Goal: Browse casually: Explore the website without a specific task or goal

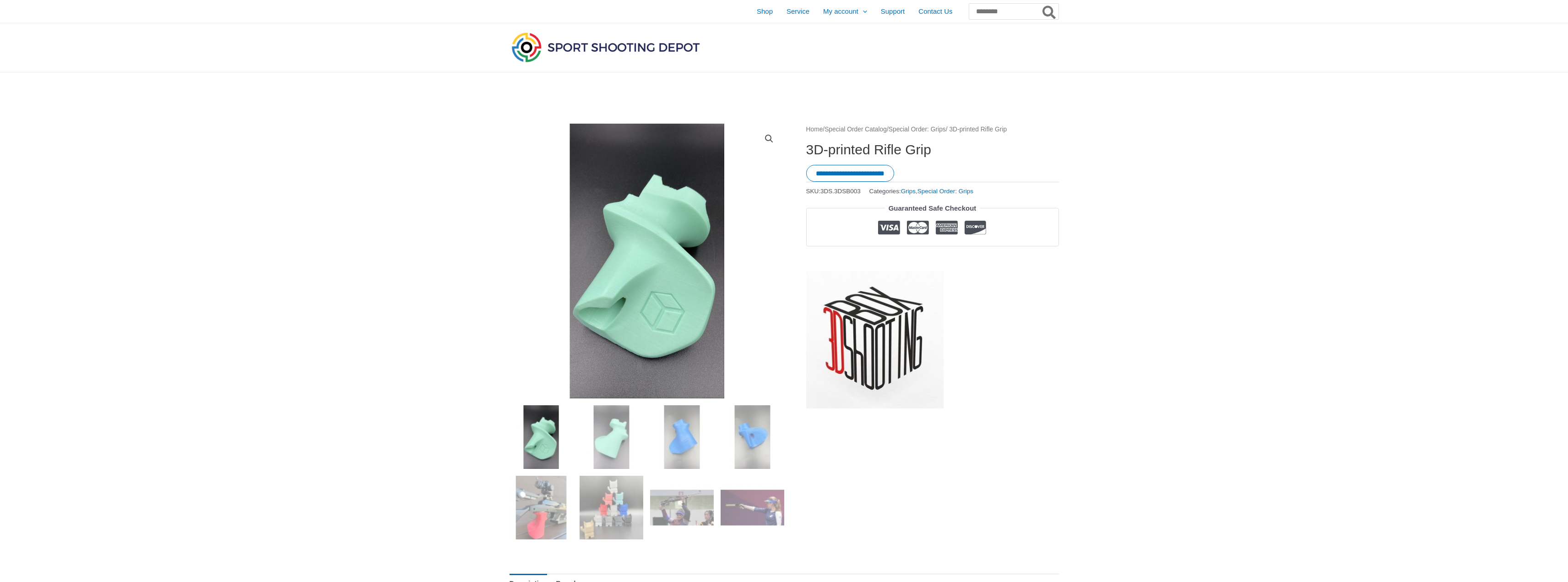
click at [625, 402] on div at bounding box center [646, 335] width 275 height 422
click at [612, 427] on img at bounding box center [611, 437] width 64 height 64
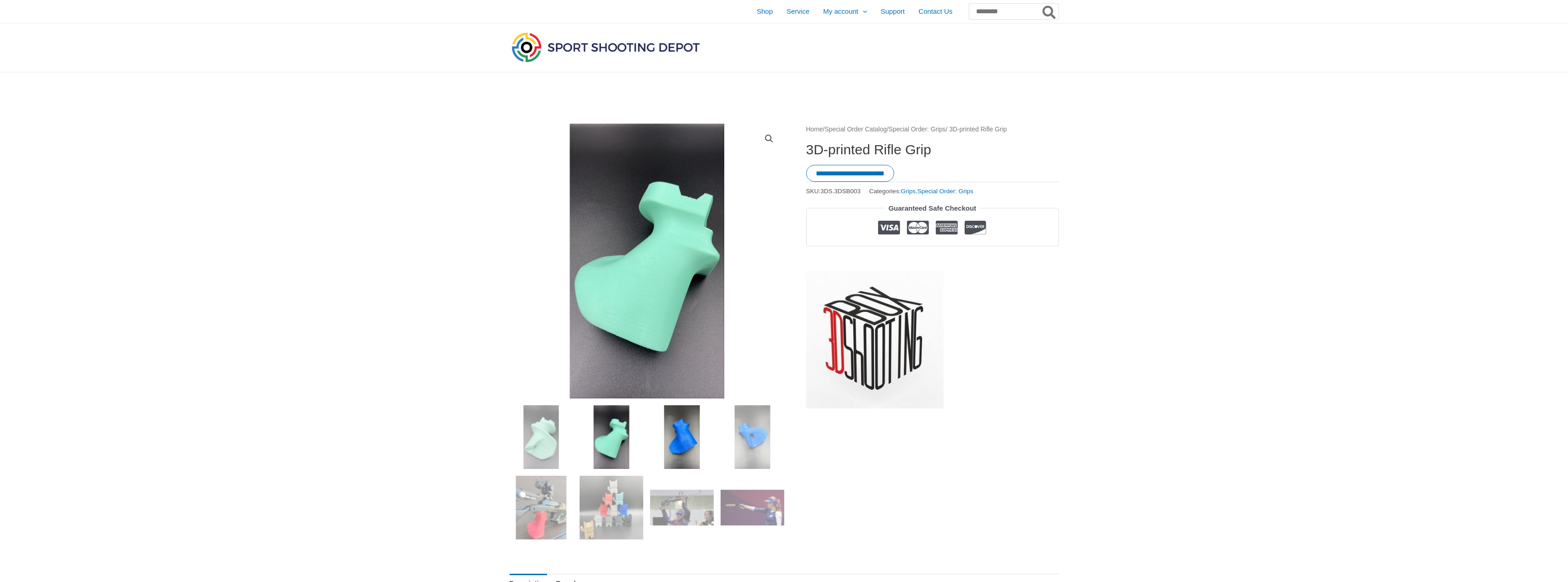
click at [670, 435] on img at bounding box center [682, 437] width 64 height 64
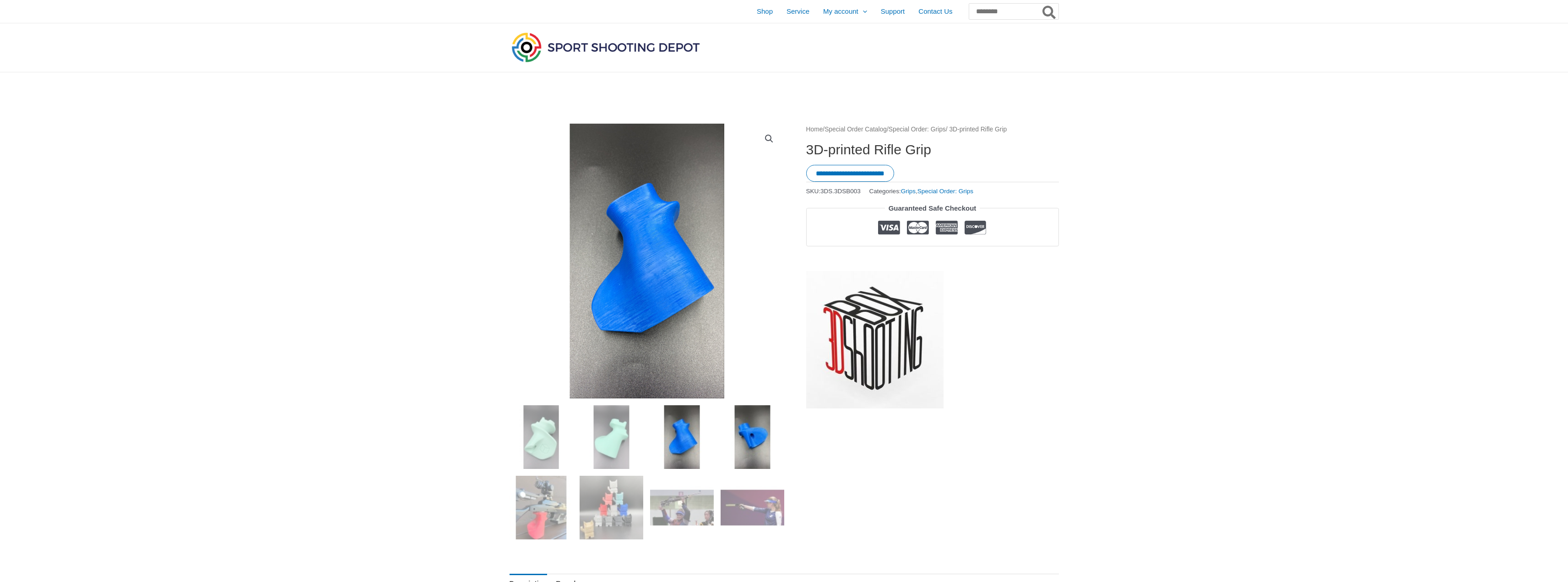
click at [744, 429] on img at bounding box center [752, 437] width 64 height 64
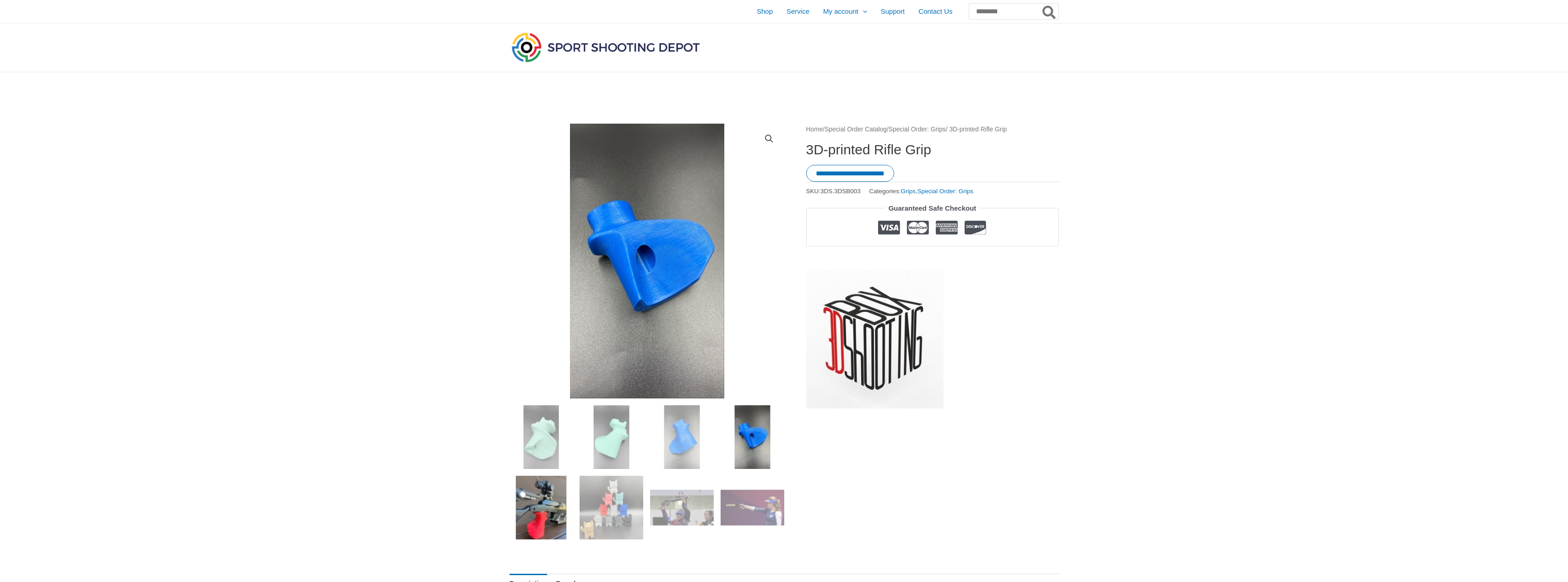
click at [555, 511] on img at bounding box center [541, 507] width 64 height 64
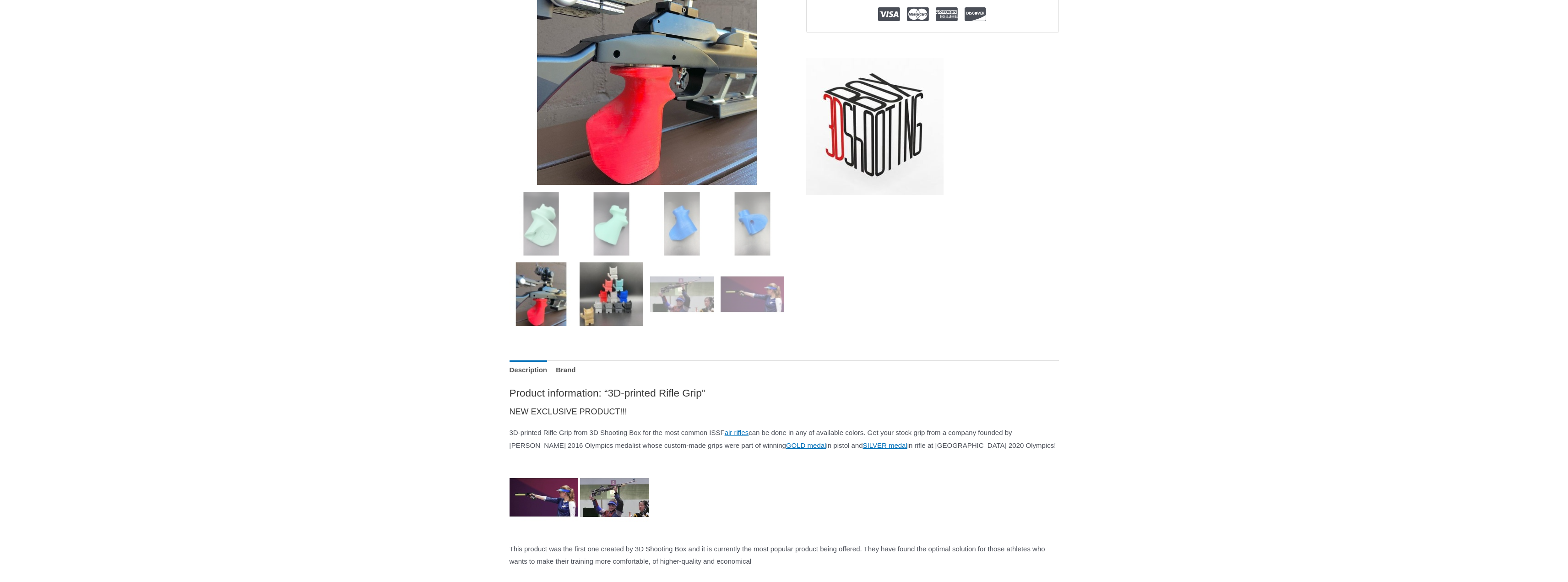
scroll to position [214, 0]
click at [620, 296] on img at bounding box center [611, 293] width 64 height 64
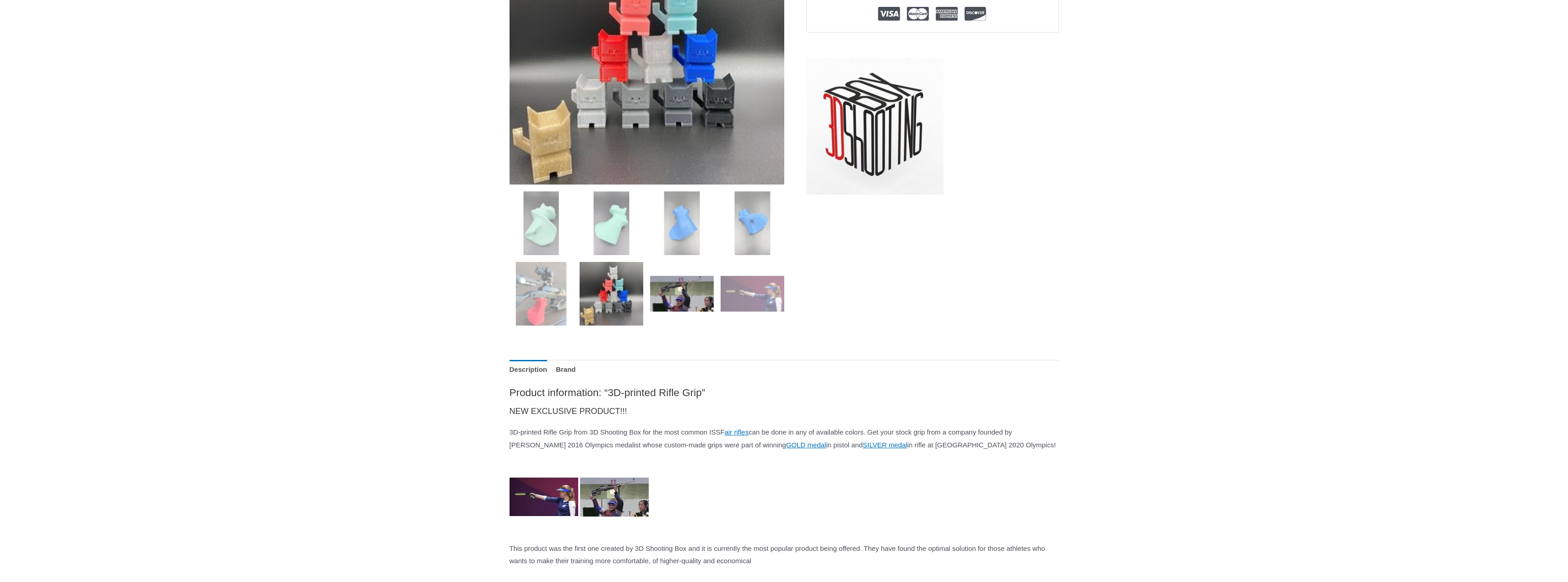
click at [695, 287] on img at bounding box center [682, 293] width 64 height 64
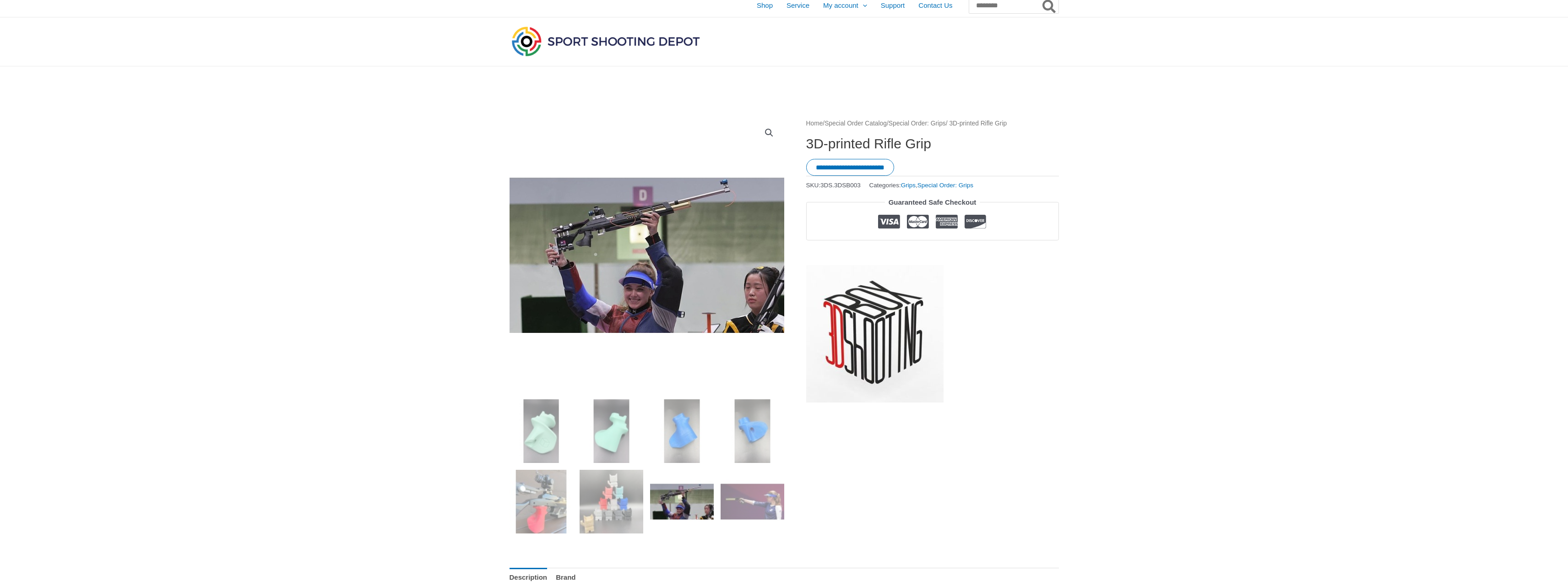
scroll to position [0, 0]
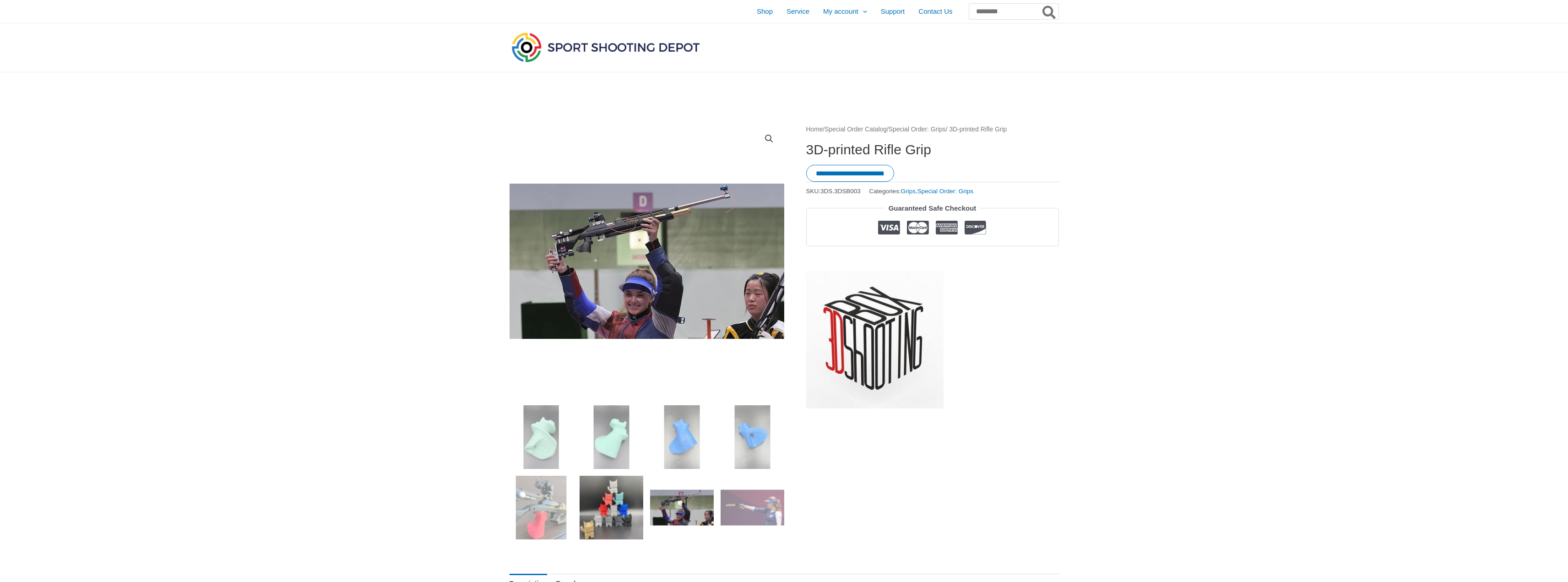
click at [621, 495] on img at bounding box center [611, 507] width 64 height 64
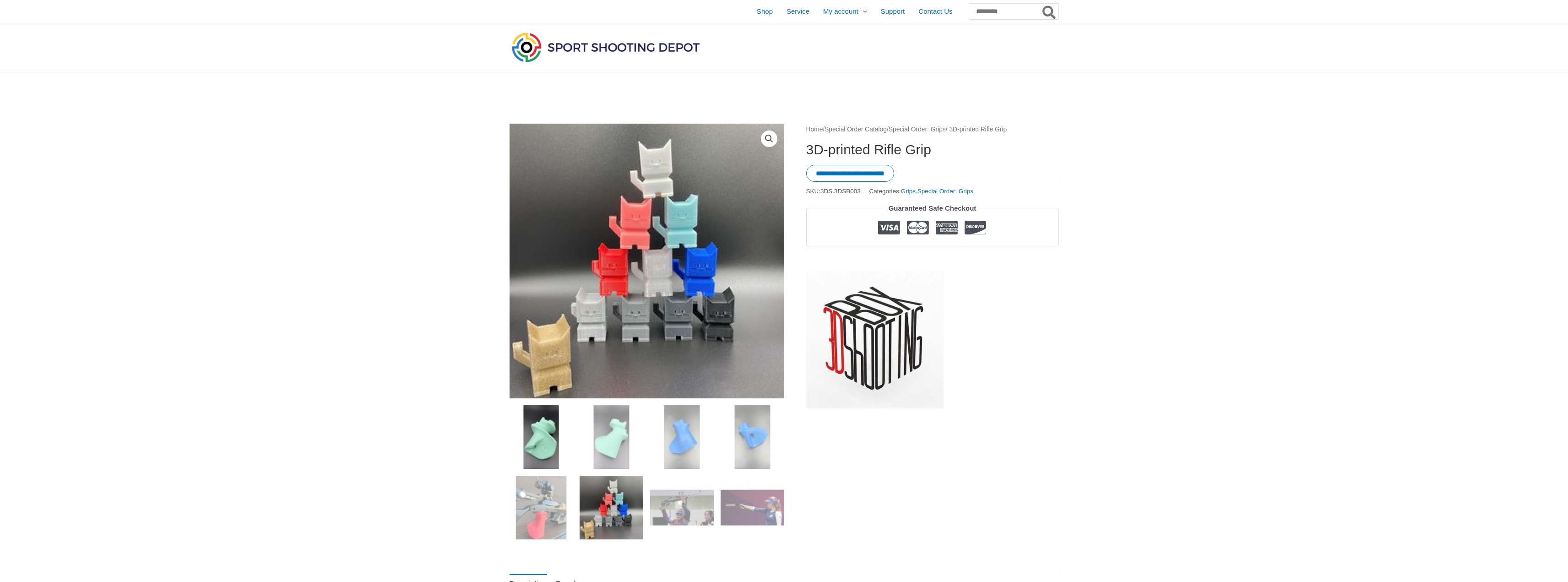
click at [548, 433] on img at bounding box center [541, 437] width 64 height 64
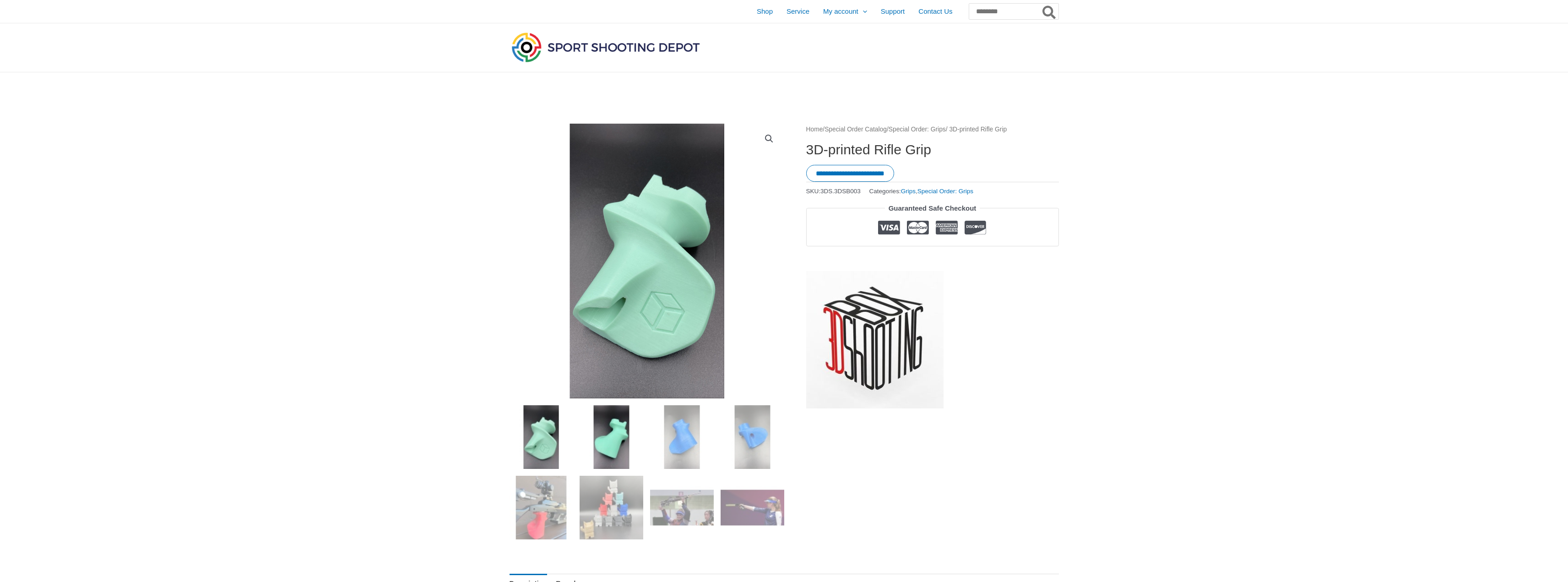
click at [593, 434] on img at bounding box center [611, 437] width 64 height 64
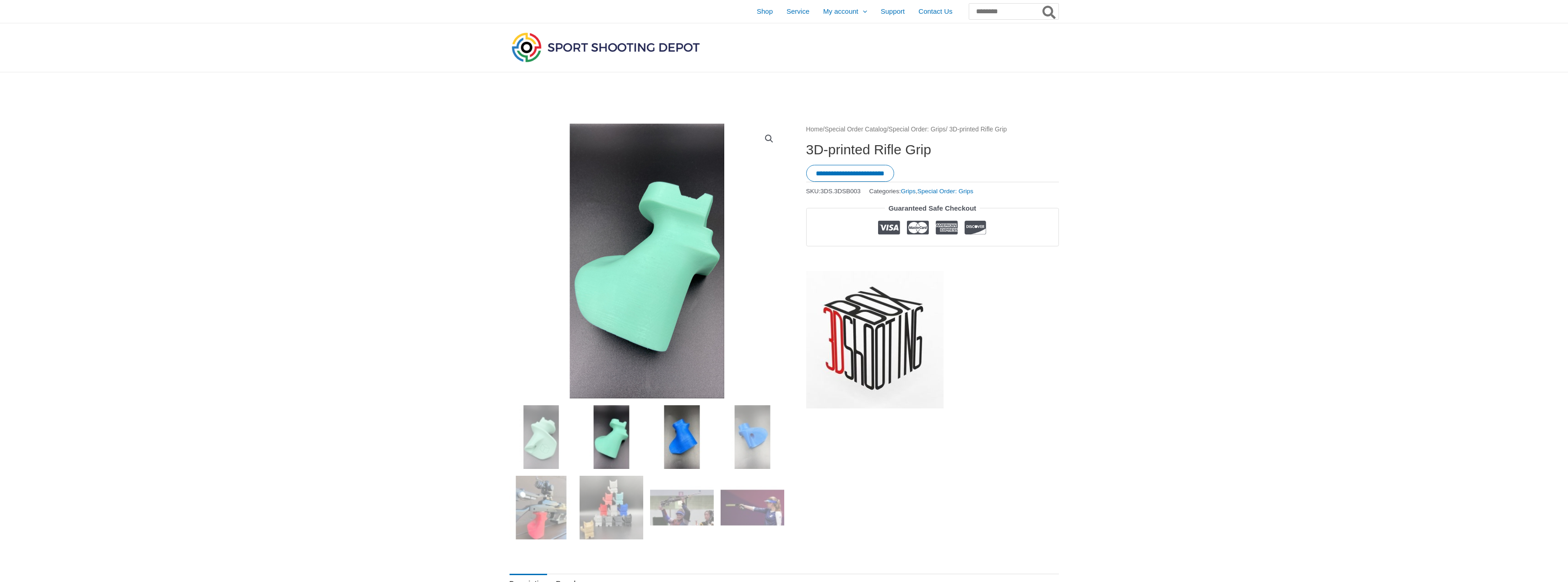
click at [693, 427] on img at bounding box center [682, 437] width 64 height 64
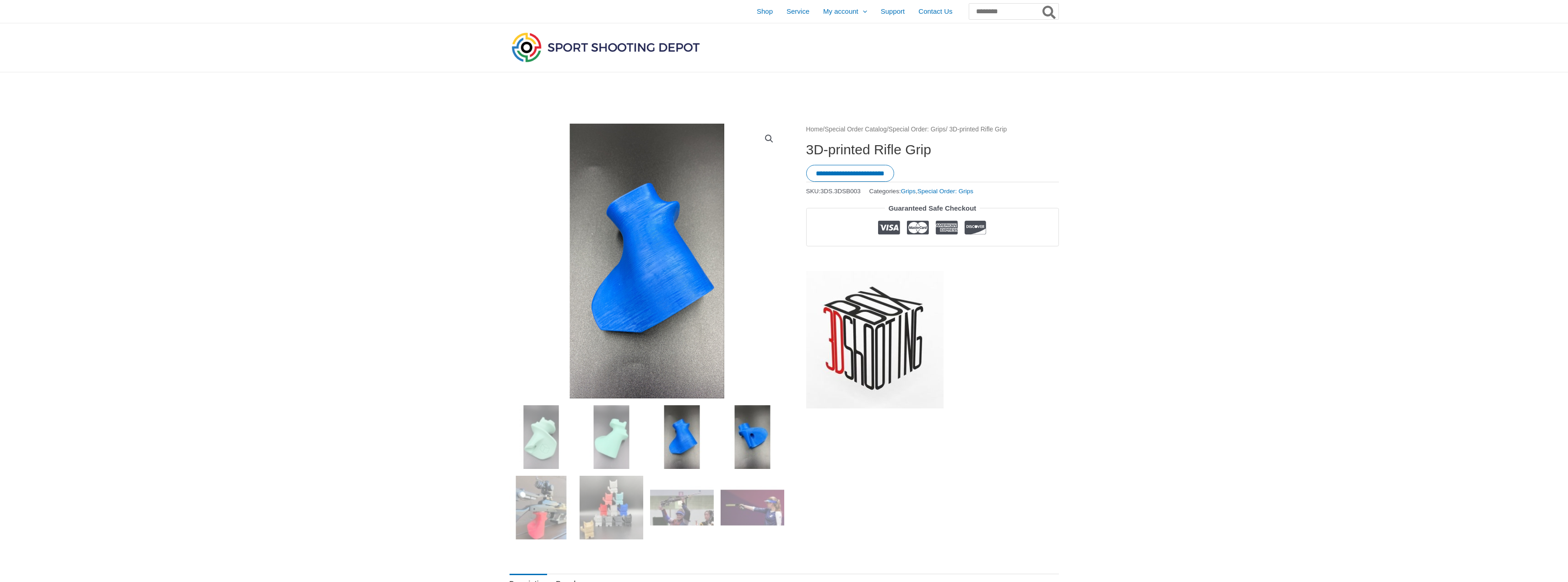
click at [731, 426] on img at bounding box center [752, 437] width 64 height 64
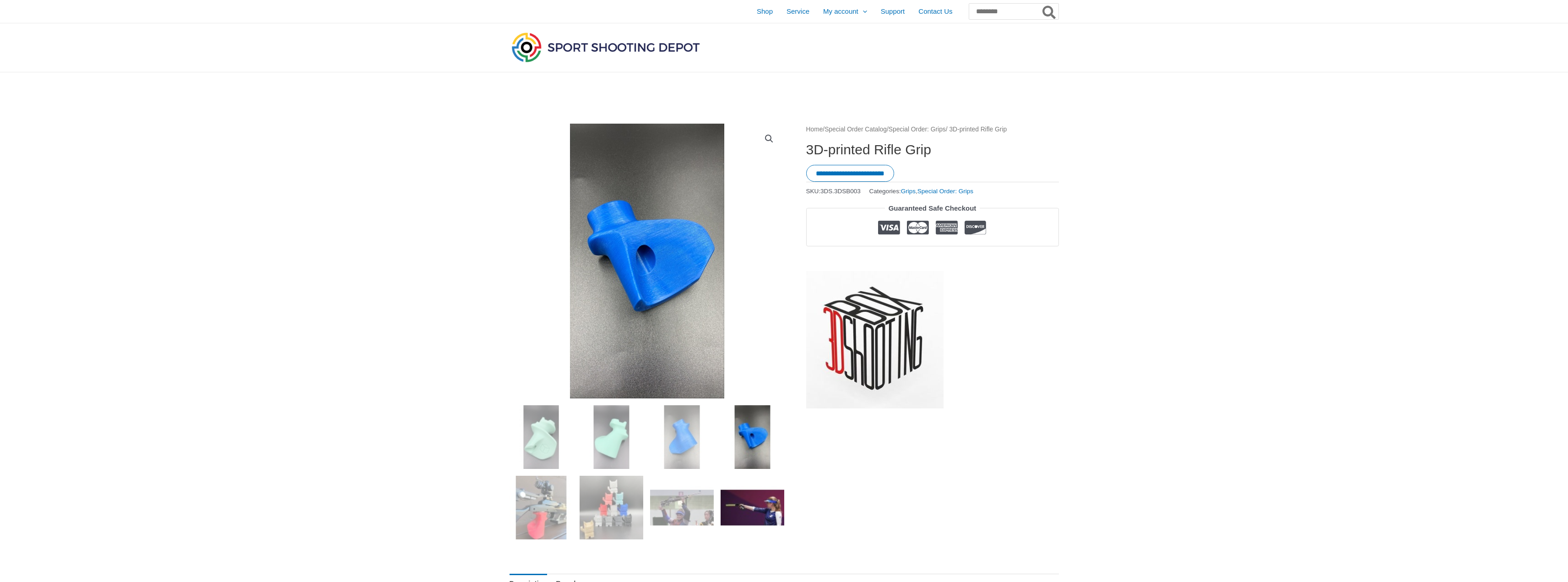
click at [751, 507] on img at bounding box center [752, 507] width 64 height 64
